Goal: Task Accomplishment & Management: Manage account settings

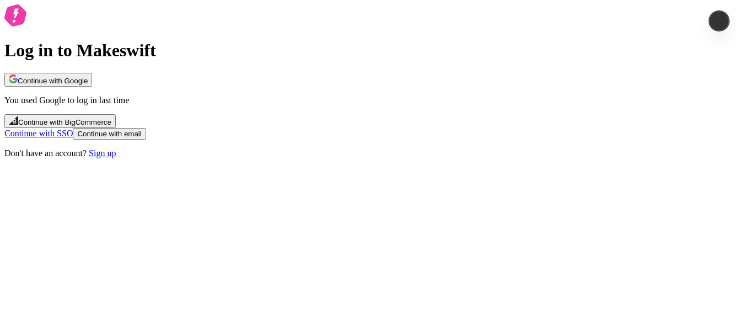
click at [73, 138] on link "Continue with SSO" at bounding box center [38, 132] width 68 height 9
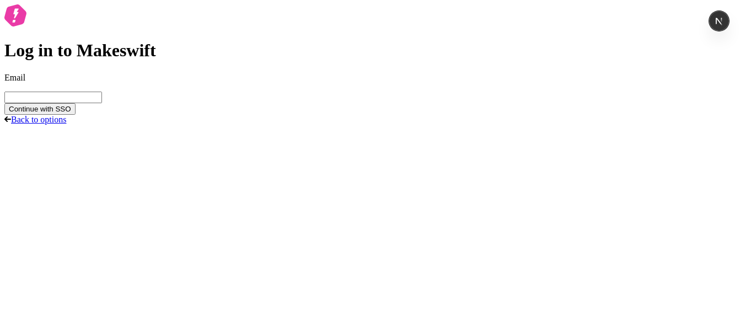
click at [185, 17] on span at bounding box center [180, 12] width 9 height 9
click at [102, 103] on input "Email" at bounding box center [53, 97] width 98 height 12
click at [4, 103] on button "Continue with SSO" at bounding box center [39, 109] width 71 height 12
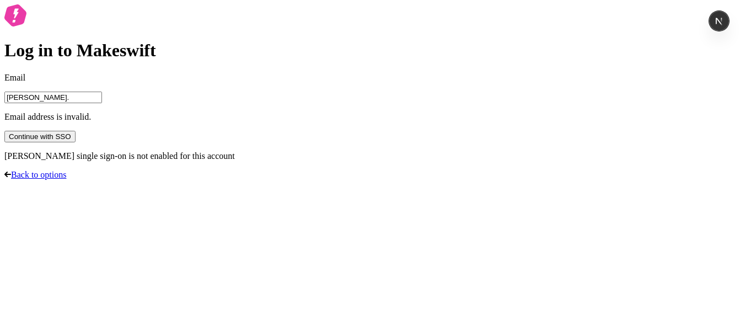
type input "sasha.goloshchapov@bigcommerce."
click at [66, 179] on link "Back to options" at bounding box center [35, 174] width 62 height 9
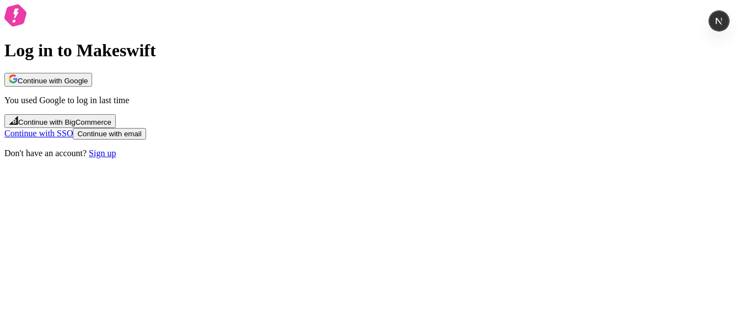
click at [116, 128] on button "Continue with BigCommerce" at bounding box center [59, 121] width 111 height 14
click at [313, 158] on div "Log in to Makeswift Continue with Google You used Google to log in last time Co…" at bounding box center [369, 81] width 731 height 154
click at [116, 158] on link "Sign up" at bounding box center [102, 152] width 27 height 9
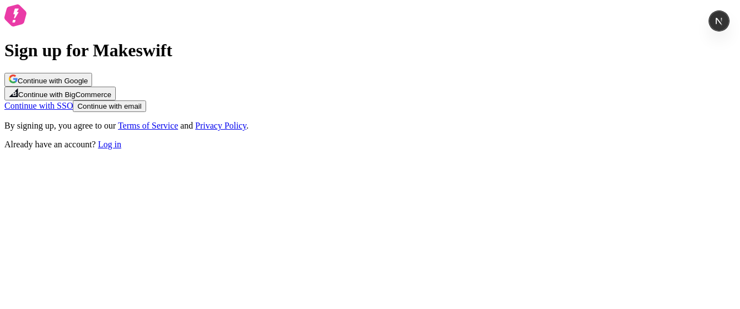
click at [88, 85] on span "Continue with Google" at bounding box center [53, 81] width 70 height 8
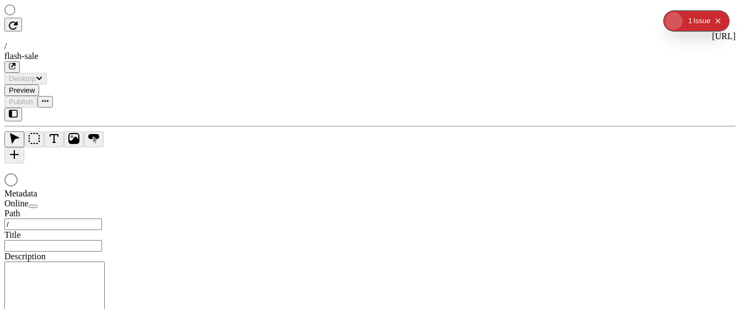
type input "/flash-sale"
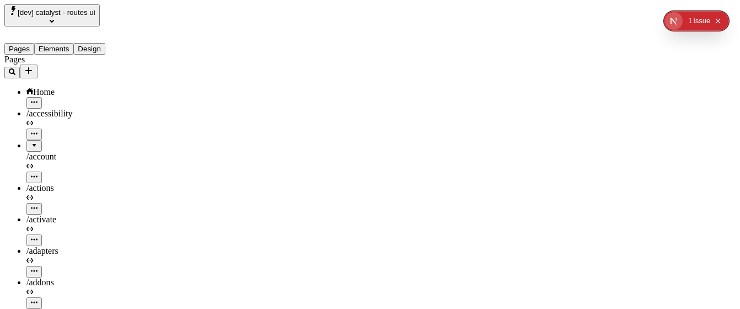
click at [62, 13] on span "[dev] catalyst - routes ui" at bounding box center [57, 12] width 78 height 8
